Goal: Go to known website: Go to known website

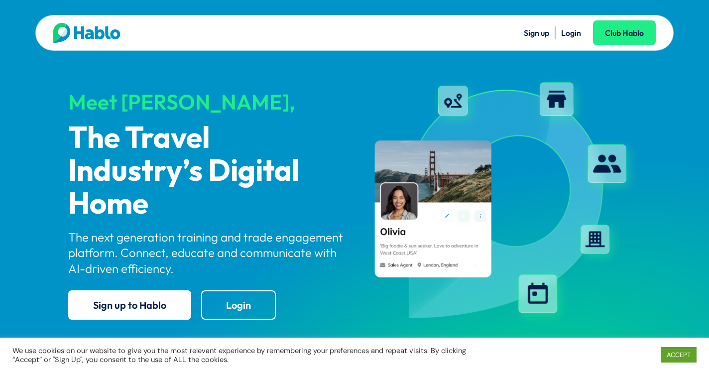
click at [571, 31] on link "Login" at bounding box center [571, 33] width 20 height 10
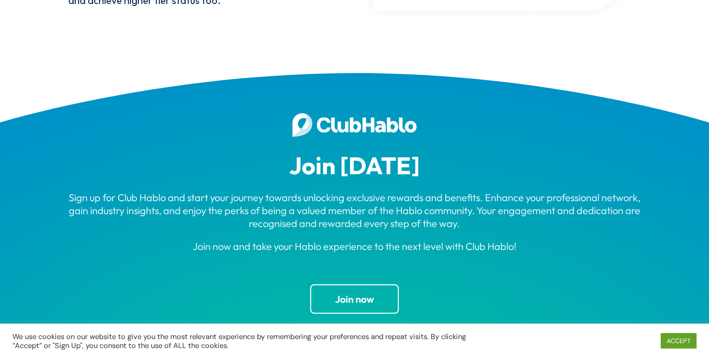
scroll to position [2975, 0]
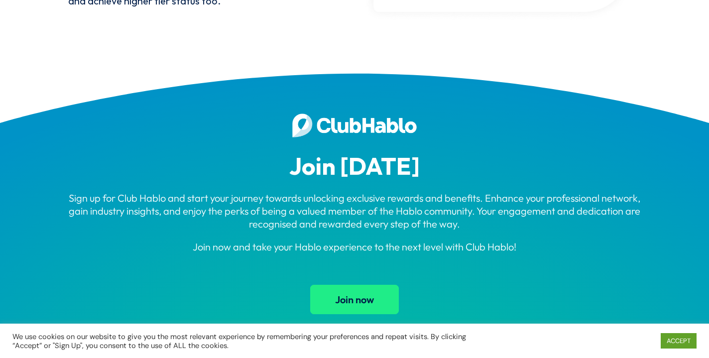
click at [353, 285] on link "Join now" at bounding box center [354, 299] width 89 height 29
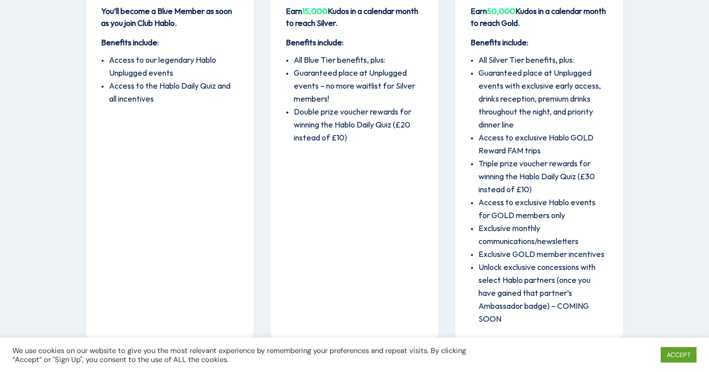
scroll to position [1411, 0]
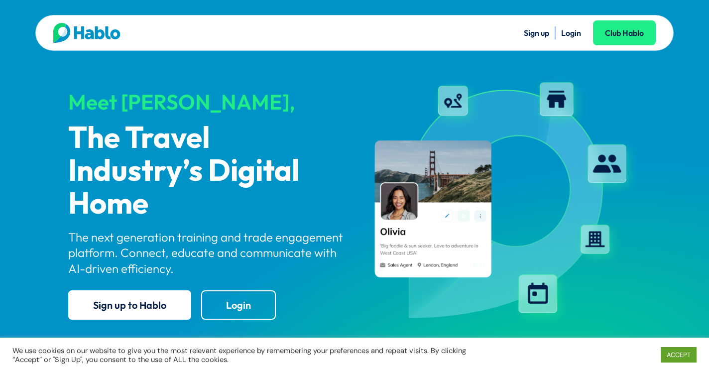
click at [575, 31] on link "Login" at bounding box center [571, 33] width 20 height 10
